Goal: Task Accomplishment & Management: Use online tool/utility

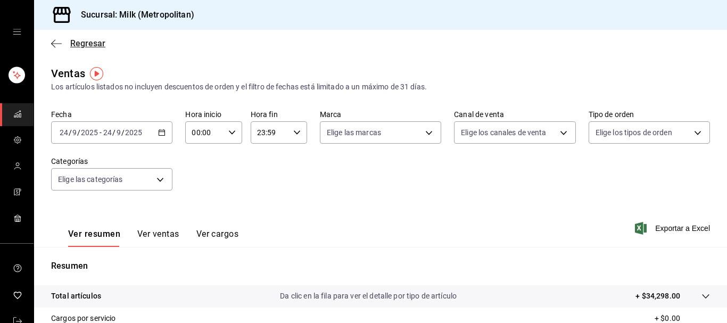
click at [56, 47] on icon "button" at bounding box center [56, 44] width 11 height 10
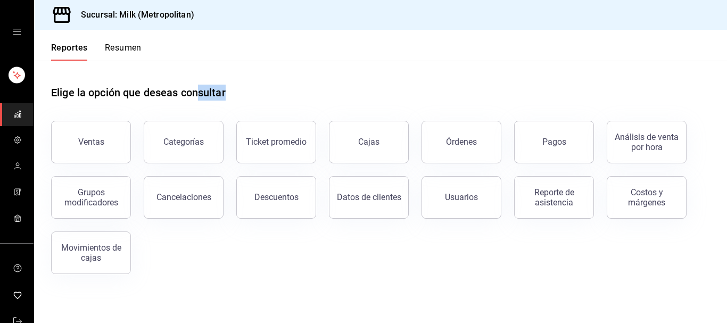
drag, startPoint x: 182, startPoint y: 107, endPoint x: 51, endPoint y: 95, distance: 132.0
click at [51, 95] on div "Elige la opción que deseas consultar Ventas Categorías Ticket promedio Cajas Ór…" at bounding box center [380, 176] width 693 height 230
click at [55, 88] on div "Elige la opción que deseas consultar Ventas Categorías Ticket promedio Cajas Ór…" at bounding box center [380, 176] width 693 height 230
drag, startPoint x: 52, startPoint y: 93, endPoint x: 130, endPoint y: 92, distance: 78.2
click at [130, 92] on h1 "Elige la opción que deseas consultar" at bounding box center [138, 93] width 175 height 16
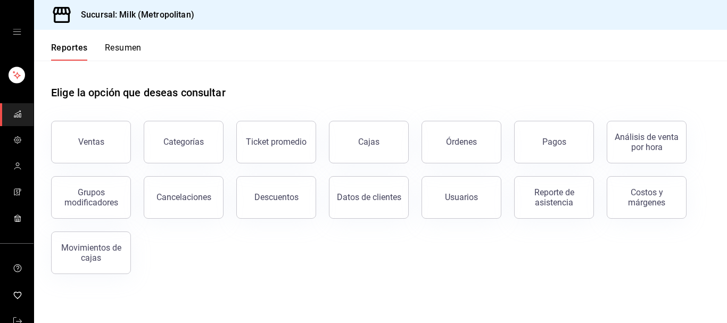
click at [245, 95] on div "Elige la opción que deseas consultar" at bounding box center [380, 84] width 659 height 47
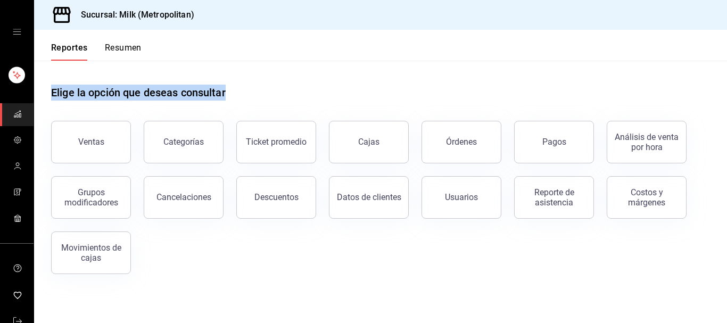
drag, startPoint x: 225, startPoint y: 93, endPoint x: 53, endPoint y: 84, distance: 172.6
click at [53, 84] on div "Elige la opción que deseas consultar" at bounding box center [380, 84] width 659 height 47
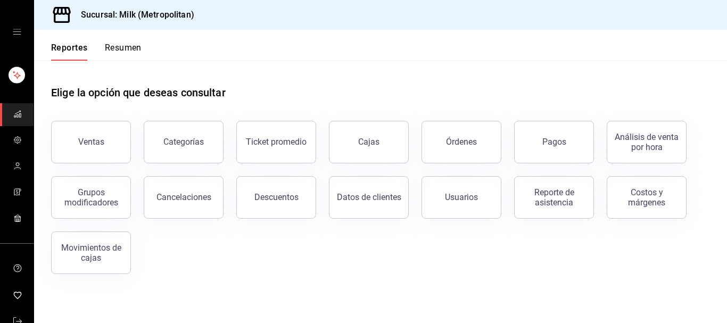
click at [324, 89] on div "Elige la opción que deseas consultar" at bounding box center [380, 84] width 659 height 47
click at [469, 193] on div "Usuarios" at bounding box center [461, 197] width 33 height 10
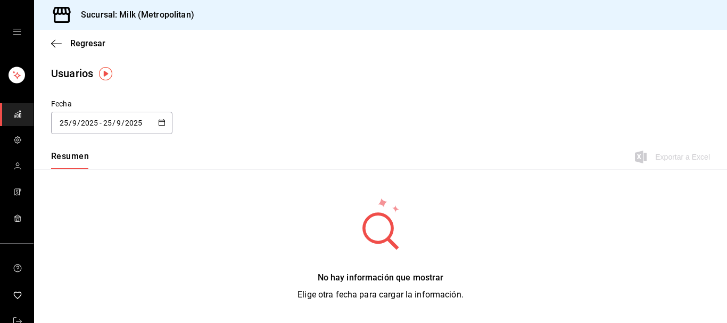
click at [157, 127] on div "[DATE] [DATE] - [DATE] [DATE]" at bounding box center [111, 123] width 121 height 22
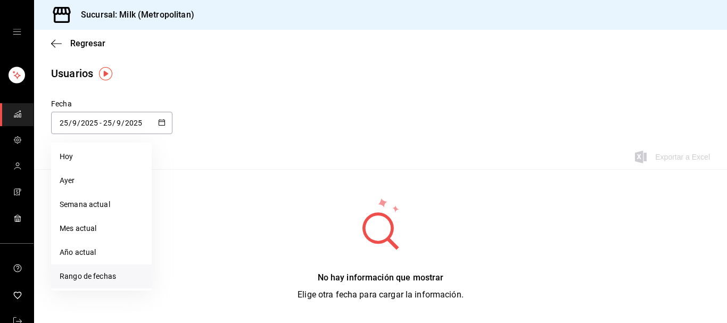
click at [89, 265] on li "Rango de fechas" at bounding box center [101, 276] width 101 height 24
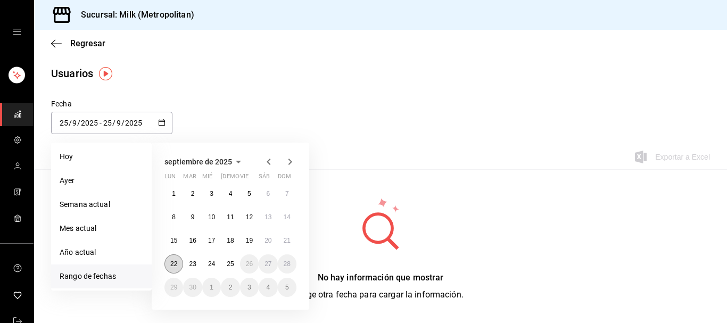
click at [170, 265] on button "22" at bounding box center [173, 263] width 19 height 19
click at [228, 265] on abbr "25" at bounding box center [230, 263] width 7 height 7
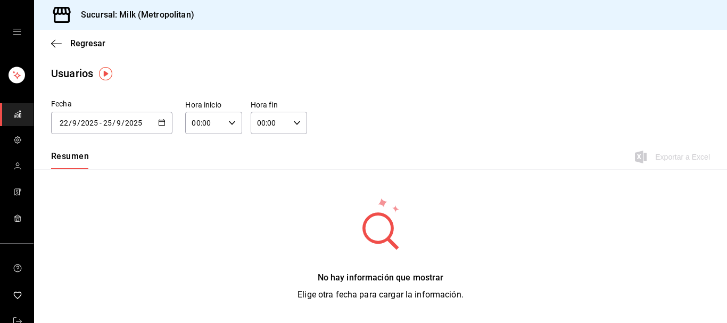
type input "[DATE]"
type input "22"
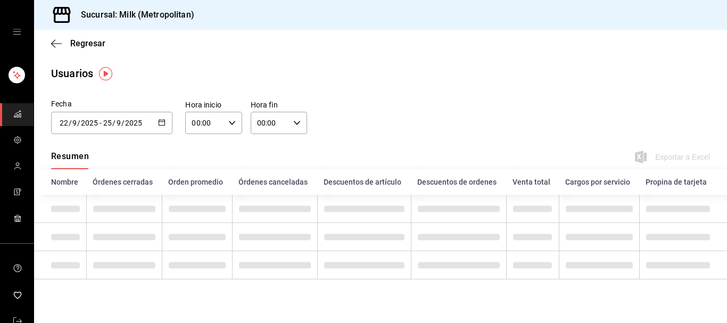
click at [229, 114] on div "00:00 Hora inicio" at bounding box center [213, 123] width 56 height 22
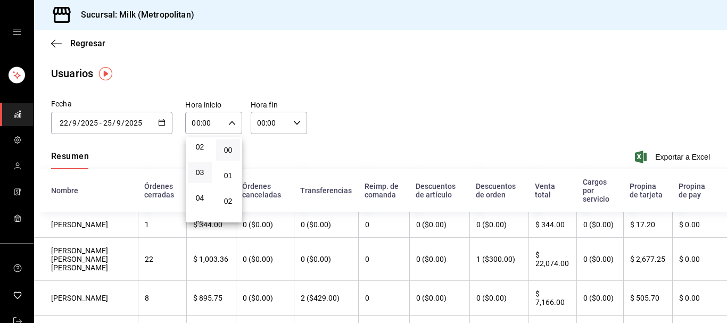
scroll to position [109, 0]
click at [199, 178] on button "05" at bounding box center [200, 169] width 24 height 21
type input "05:00"
click at [295, 118] on div at bounding box center [363, 161] width 727 height 323
click at [299, 121] on icon "button" at bounding box center [296, 122] width 7 height 7
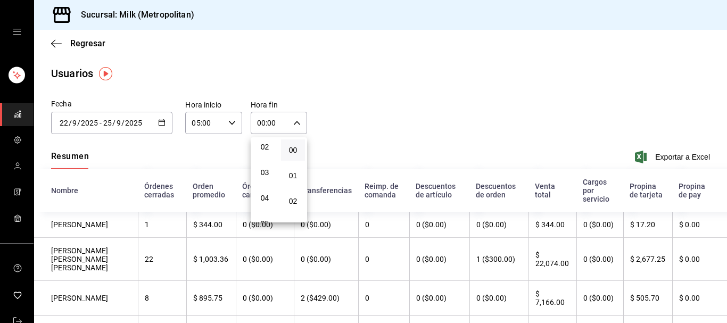
scroll to position [109, 0]
click at [264, 179] on button "05" at bounding box center [265, 169] width 24 height 21
type input "05:00"
click at [675, 158] on div at bounding box center [363, 161] width 727 height 323
click at [675, 158] on span "Exportar a Excel" at bounding box center [673, 157] width 73 height 13
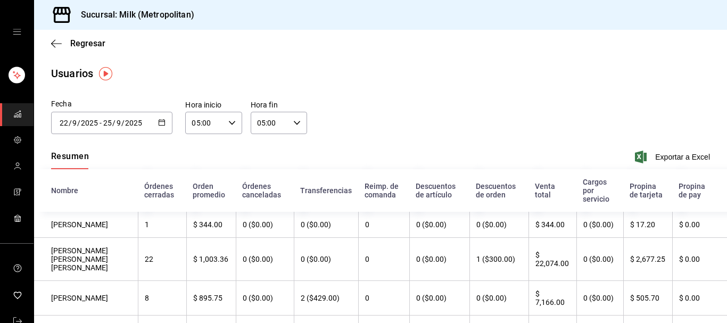
click at [637, 151] on button "Exportar a Excel" at bounding box center [673, 157] width 73 height 13
click at [163, 121] on \(Stroke\) "button" at bounding box center [162, 121] width 6 height 1
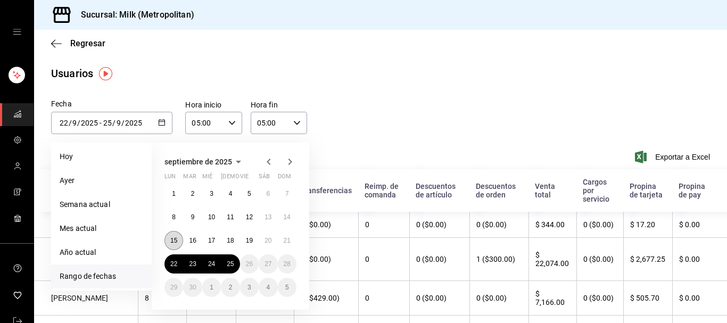
click at [174, 242] on abbr "15" at bounding box center [173, 240] width 7 height 7
click at [177, 189] on button "1" at bounding box center [173, 193] width 19 height 19
type input "[DATE]"
type input "1"
type input "[DATE]"
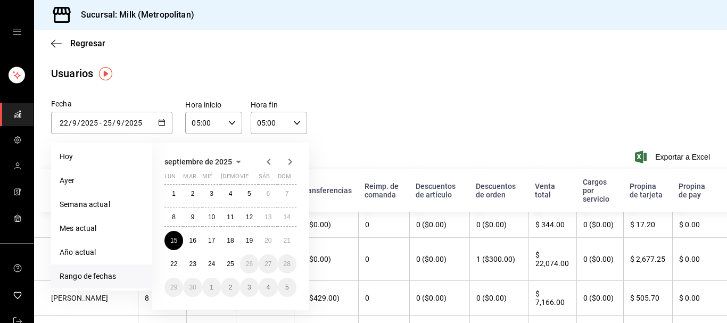
type input "15"
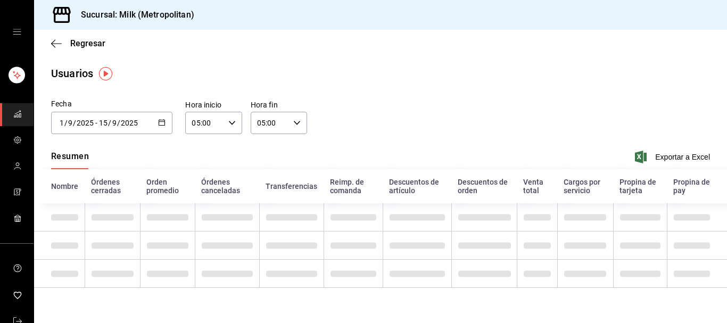
click at [161, 120] on icon "button" at bounding box center [161, 122] width 7 height 7
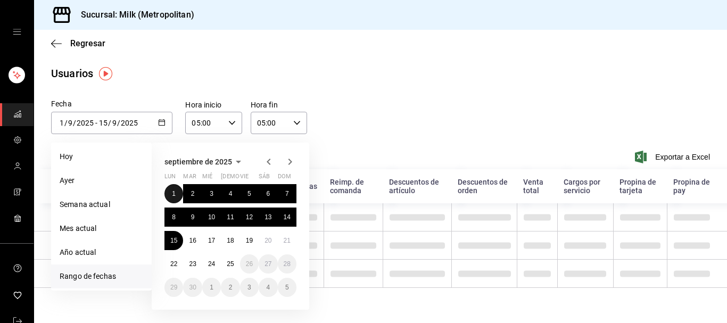
click at [170, 189] on button "1" at bounding box center [173, 193] width 19 height 19
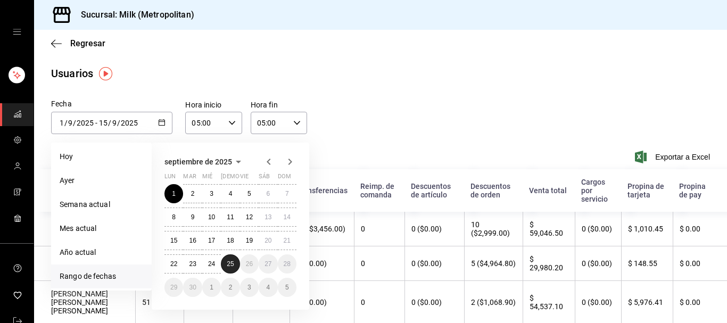
click at [228, 270] on button "25" at bounding box center [230, 263] width 19 height 19
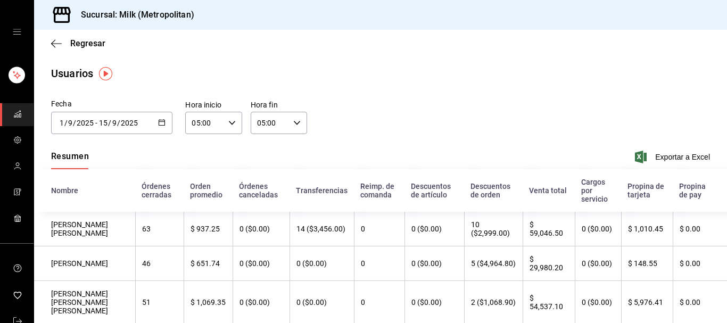
type input "[DATE]"
type input "25"
click at [678, 157] on span "Exportar a Excel" at bounding box center [673, 157] width 73 height 13
click at [57, 40] on icon "button" at bounding box center [56, 44] width 11 height 10
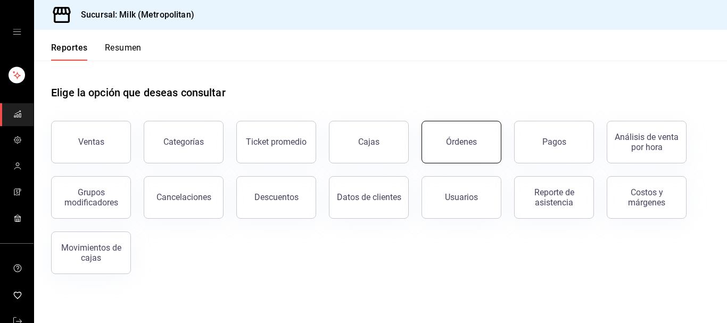
click at [465, 129] on button "Órdenes" at bounding box center [461, 142] width 80 height 43
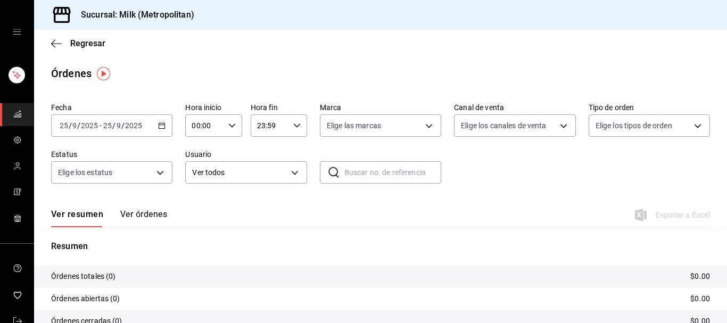
click at [164, 126] on \(Stroke\) "button" at bounding box center [162, 126] width 6 height 6
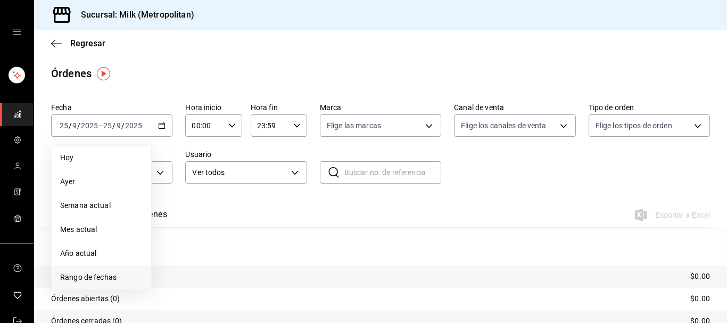
click at [80, 275] on span "Rango de fechas" at bounding box center [101, 277] width 82 height 11
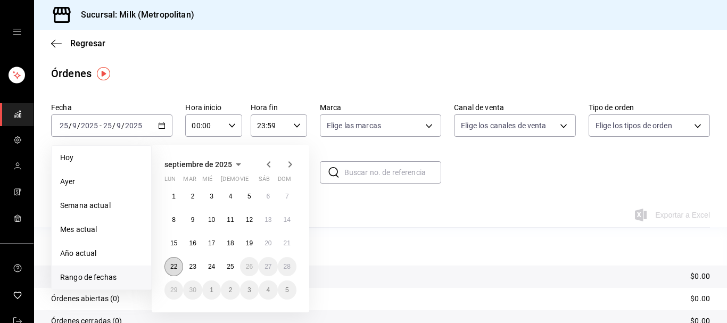
click at [177, 267] on abbr "22" at bounding box center [173, 266] width 7 height 7
click at [233, 271] on button "25" at bounding box center [230, 266] width 19 height 19
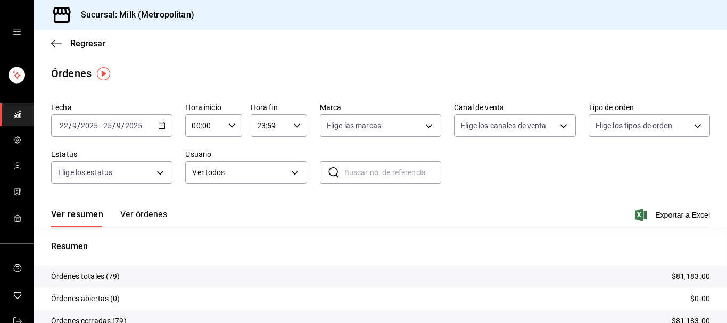
click at [232, 123] on icon "button" at bounding box center [231, 125] width 7 height 7
click at [193, 181] on button "05" at bounding box center [200, 171] width 24 height 21
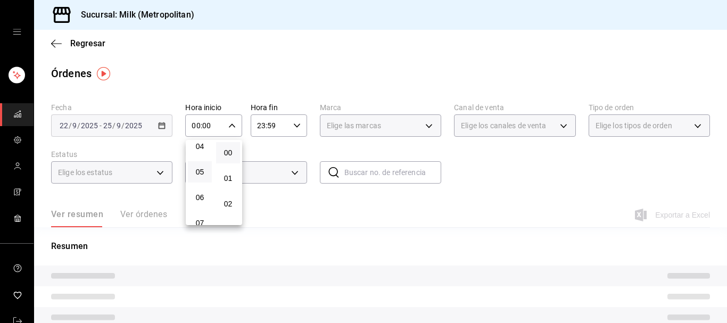
type input "05:00"
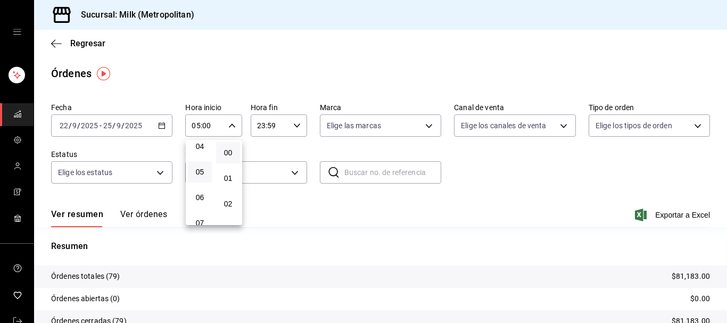
click at [292, 129] on div at bounding box center [363, 161] width 727 height 323
click at [293, 128] on div "23:59 Hora fin" at bounding box center [279, 125] width 56 height 22
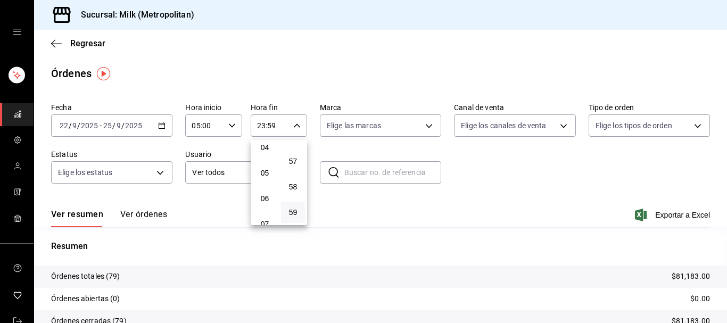
scroll to position [103, 0]
click at [265, 175] on button "05" at bounding box center [265, 177] width 24 height 21
click at [288, 157] on span "00" at bounding box center [292, 152] width 11 height 9
type input "05:00"
click at [334, 66] on div at bounding box center [363, 161] width 727 height 323
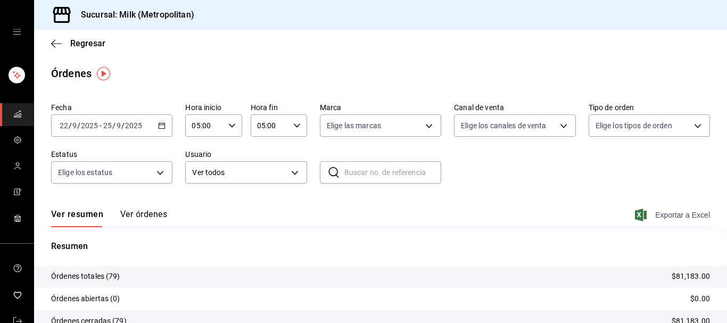
click at [699, 214] on span "Exportar a Excel" at bounding box center [673, 215] width 73 height 13
click at [298, 172] on body "Sucursal: Milk (Metropolitan) Regresar Órdenes Fecha [DATE] [DATE] - [DATE] [DA…" at bounding box center [363, 161] width 727 height 323
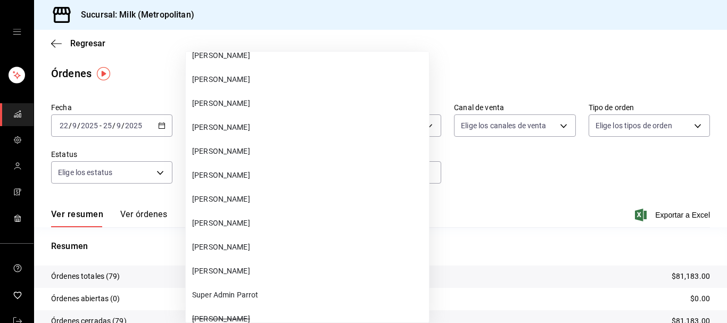
scroll to position [43998, 0]
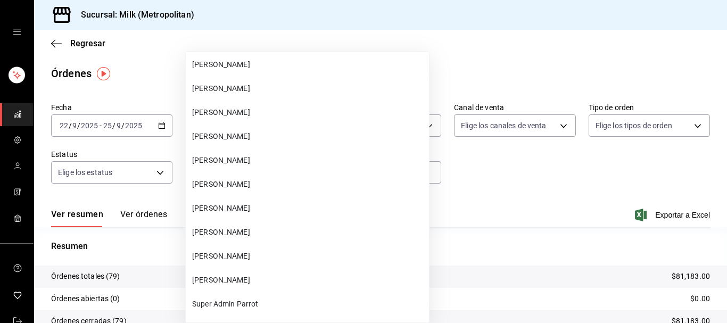
click at [213, 80] on li "[PERSON_NAME]" at bounding box center [307, 89] width 243 height 24
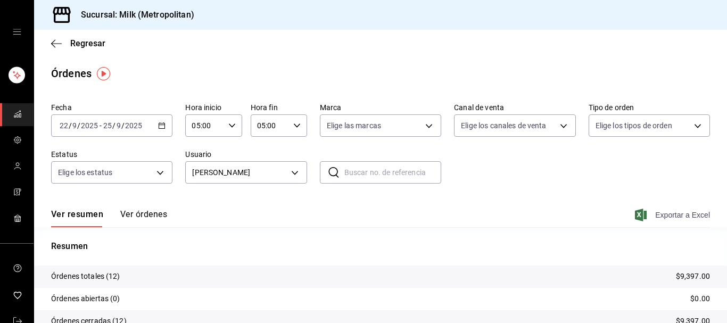
click at [672, 214] on span "Exportar a Excel" at bounding box center [673, 215] width 73 height 13
click at [295, 172] on body "Sucursal: Milk (Metropolitan) Regresar Órdenes Fecha [DATE] [DATE] - [DATE] [DA…" at bounding box center [363, 161] width 727 height 323
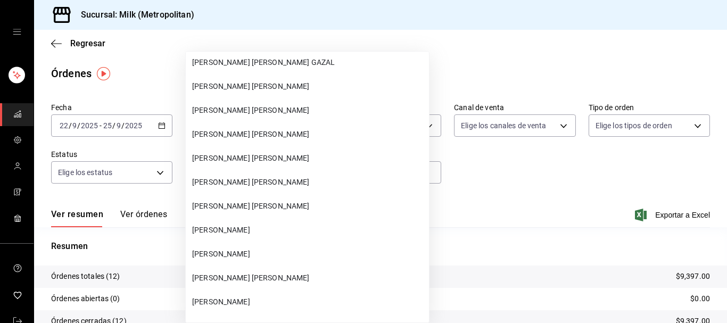
scroll to position [3113, 0]
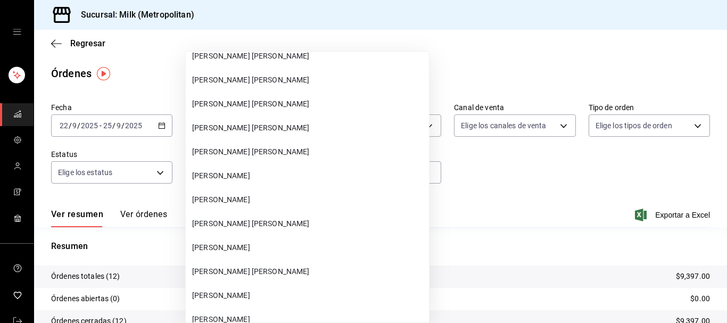
drag, startPoint x: 272, startPoint y: 265, endPoint x: 568, endPoint y: 263, distance: 295.8
click at [272, 265] on li "[PERSON_NAME] [PERSON_NAME]" at bounding box center [307, 272] width 243 height 24
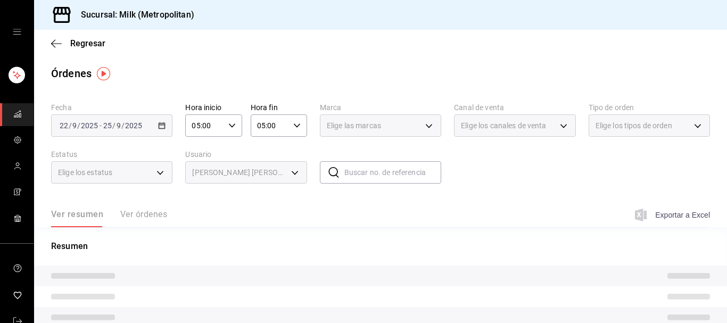
click at [672, 215] on span "Exportar a Excel" at bounding box center [673, 215] width 73 height 13
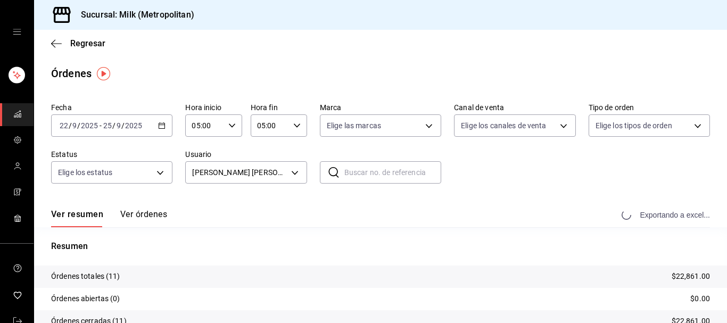
click at [672, 215] on div "Exportando a excel..." at bounding box center [667, 215] width 86 height 10
click at [297, 168] on body "Sucursal: Milk (Metropolitan) Regresar Órdenes Fecha [DATE] [DATE] - [DATE] [DA…" at bounding box center [363, 161] width 727 height 323
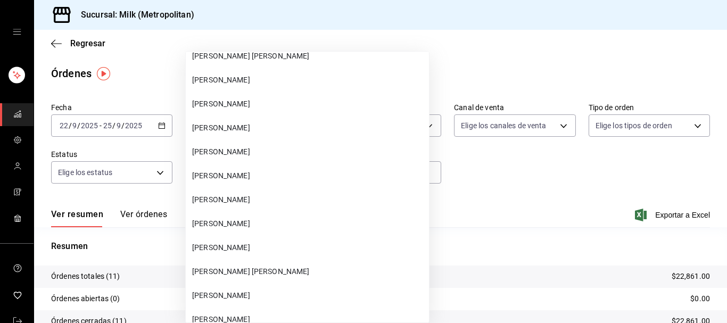
scroll to position [43827, 0]
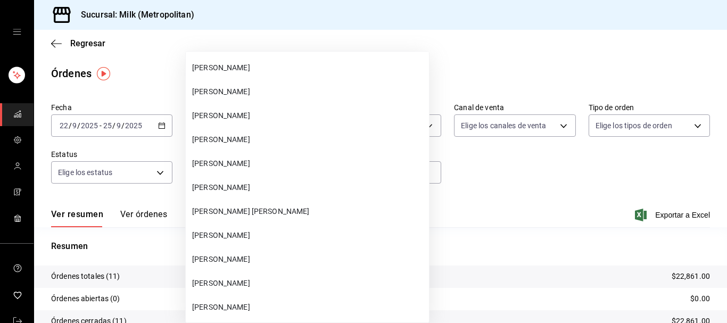
click at [268, 278] on span "[PERSON_NAME]" at bounding box center [308, 283] width 233 height 11
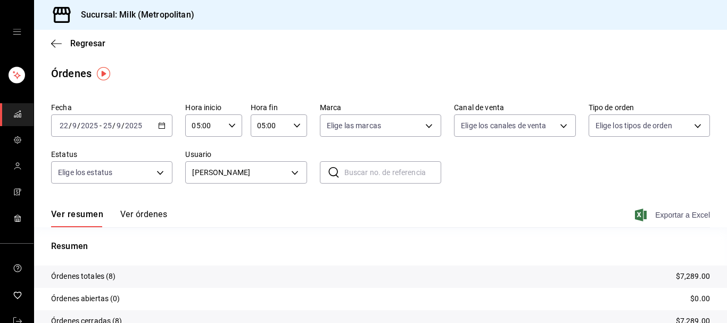
click at [668, 211] on span "Exportar a Excel" at bounding box center [673, 215] width 73 height 13
click at [293, 172] on body "Sucursal: Milk (Metropolitan) Regresar Órdenes Fecha [DATE] [DATE] - [DATE] [DA…" at bounding box center [363, 161] width 727 height 323
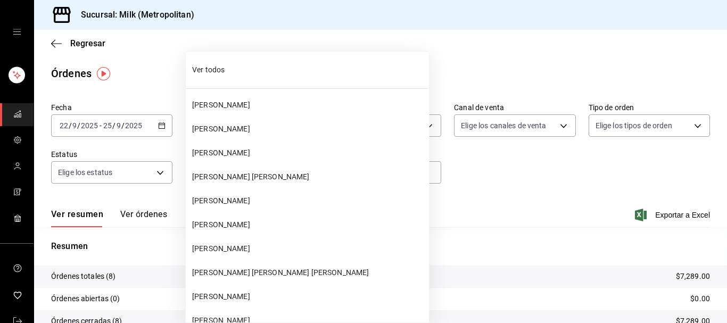
scroll to position [43923, 0]
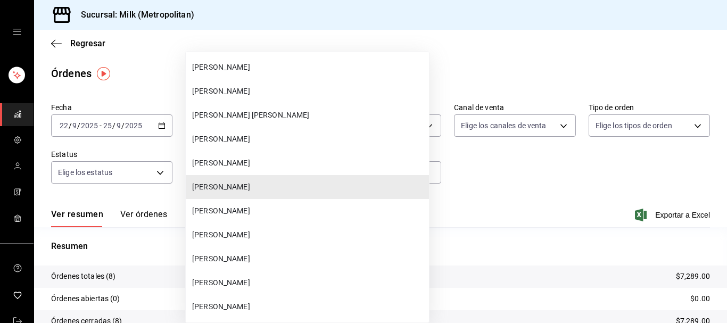
click at [284, 279] on span "[PERSON_NAME]" at bounding box center [308, 282] width 233 height 11
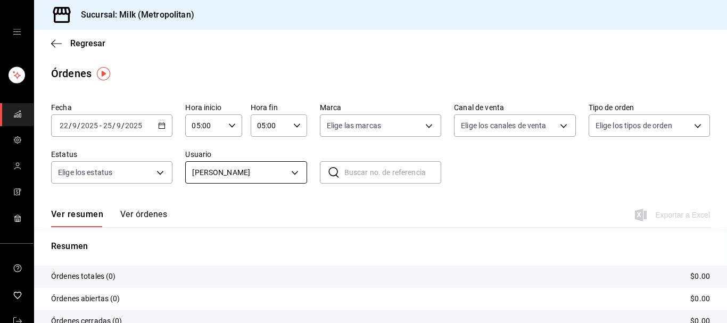
click at [300, 167] on body "Sucursal: Milk (Metropolitan) Regresar Órdenes Fecha [DATE] [DATE] - [DATE] [DA…" at bounding box center [363, 161] width 727 height 323
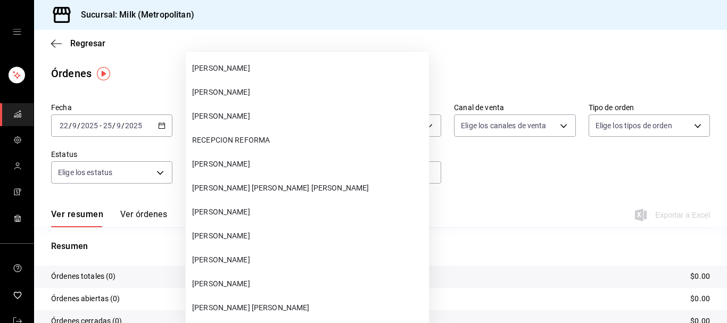
scroll to position [3419, 0]
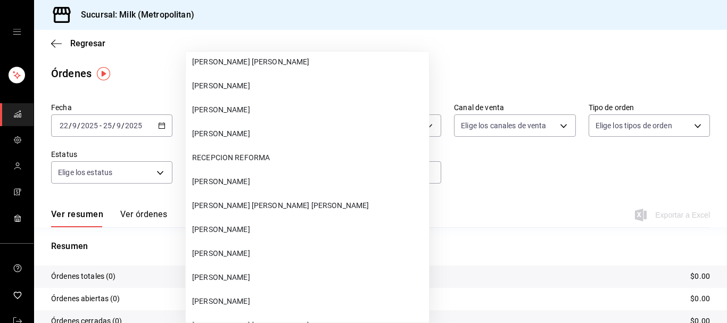
click at [236, 209] on span "[PERSON_NAME] [PERSON_NAME] [PERSON_NAME]" at bounding box center [308, 205] width 233 height 11
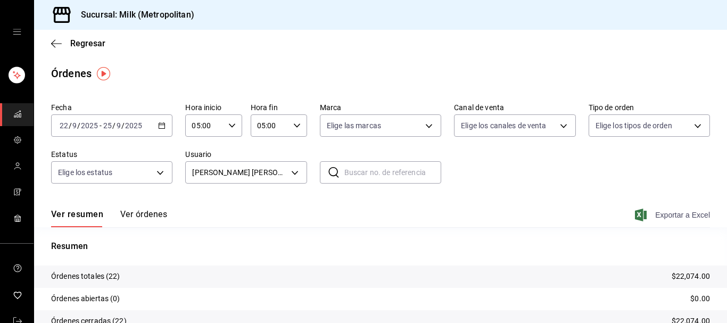
click at [675, 212] on span "Exportar a Excel" at bounding box center [673, 215] width 73 height 13
click at [299, 171] on body "Sucursal: Milk (Metropolitan) Regresar Órdenes Fecha [DATE] [DATE] - [DATE] [DA…" at bounding box center [363, 161] width 727 height 323
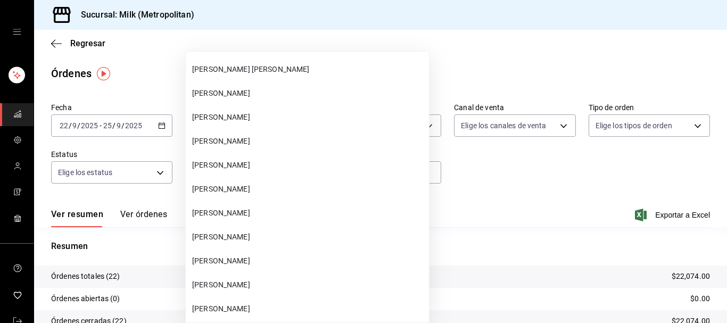
scroll to position [14451, 0]
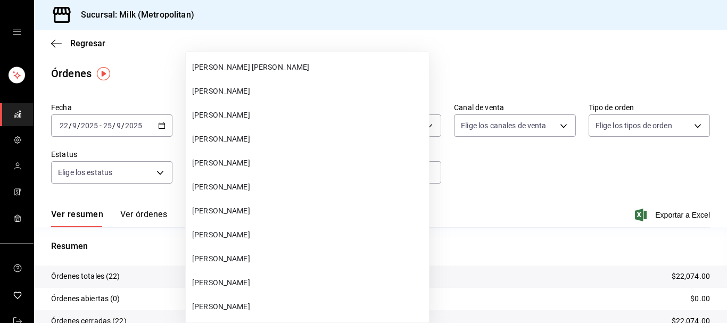
click at [275, 186] on span "[PERSON_NAME]" at bounding box center [308, 186] width 233 height 11
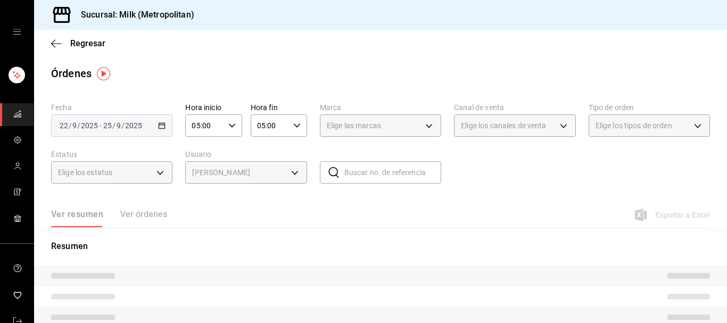
type input "b092b07d-fe37-4d4c-9d73-103fae093ec8"
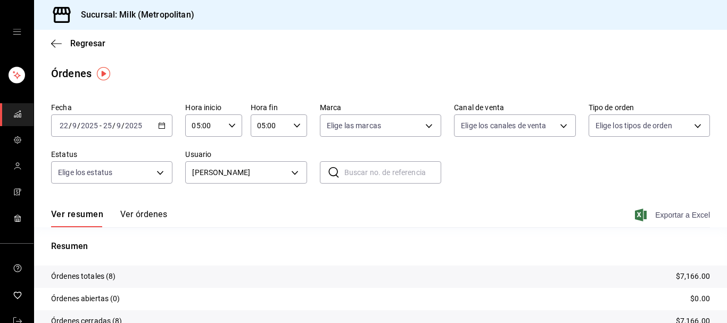
click at [681, 214] on span "Exportar a Excel" at bounding box center [673, 215] width 73 height 13
